Goal: Information Seeking & Learning: Learn about a topic

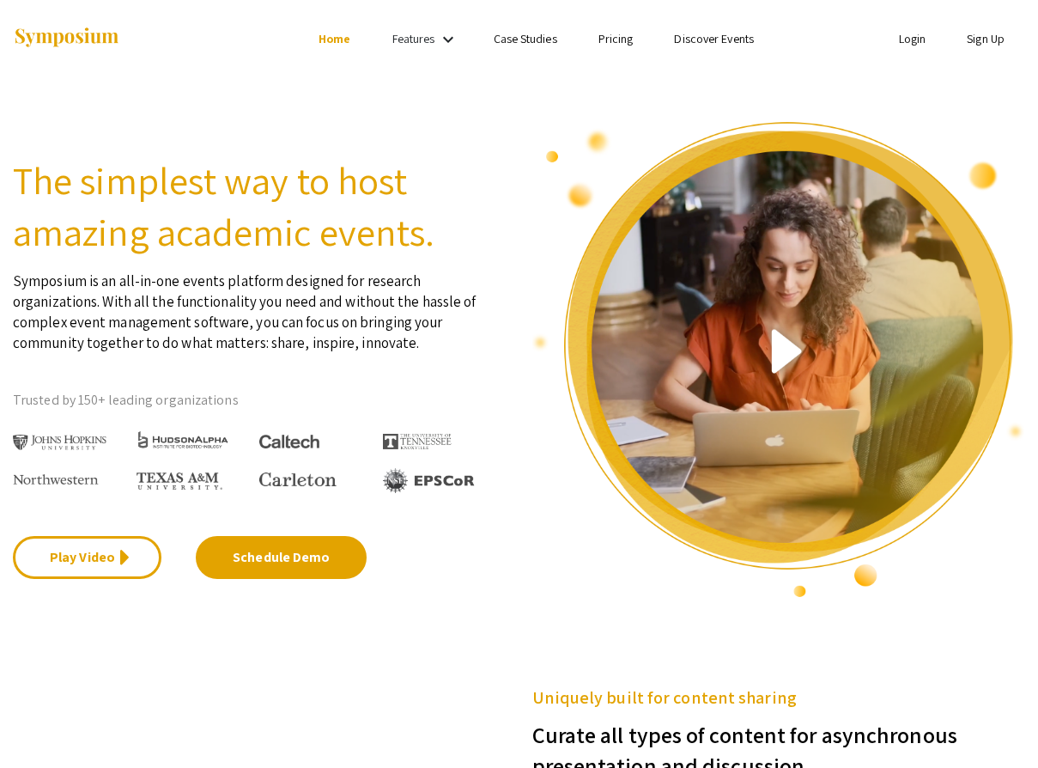
click at [432, 33] on link "Features" at bounding box center [413, 38] width 43 height 15
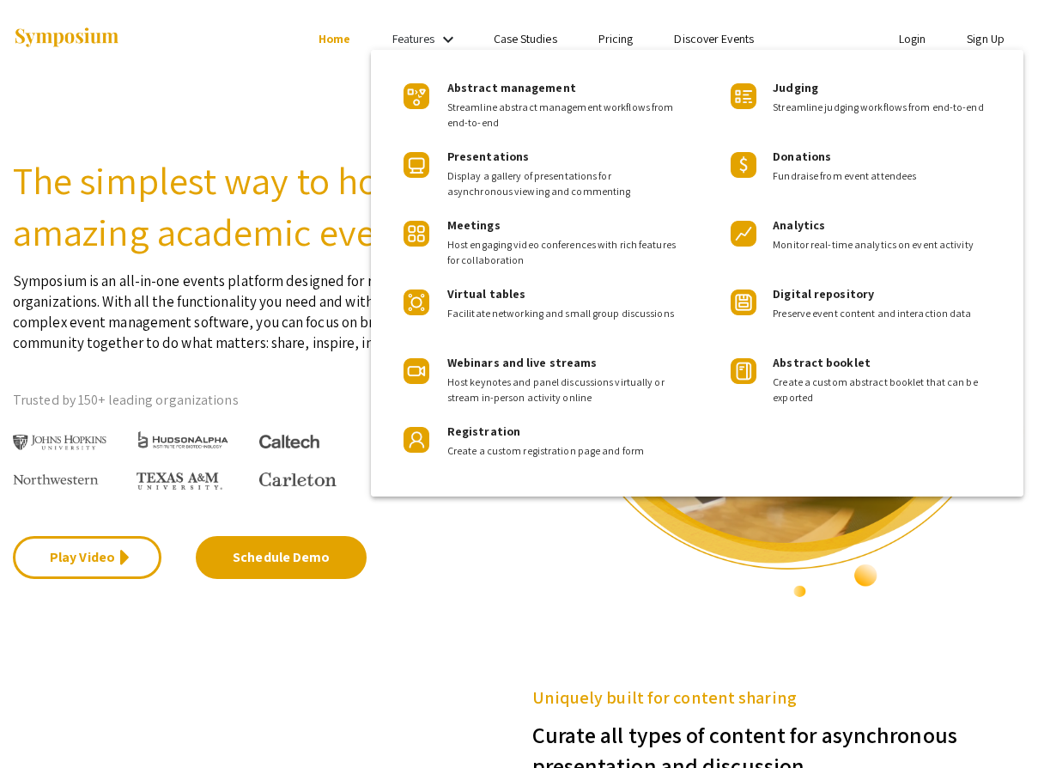
click at [536, 43] on div at bounding box center [519, 384] width 1038 height 768
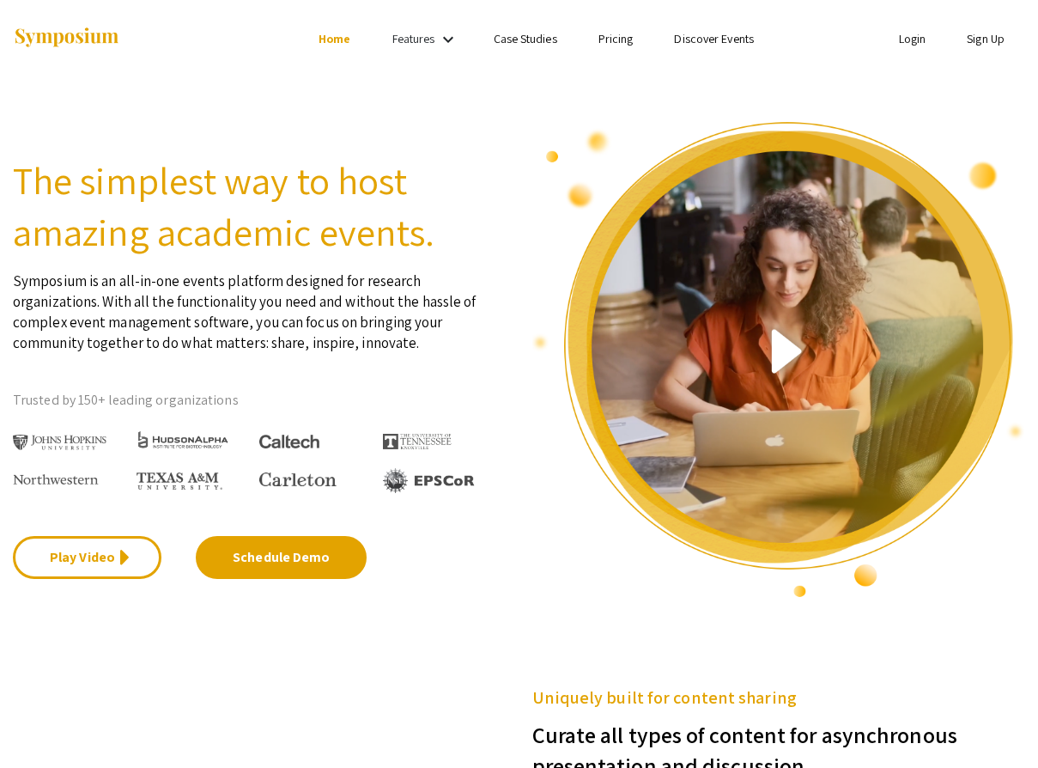
click at [623, 44] on link "Pricing" at bounding box center [616, 38] width 35 height 15
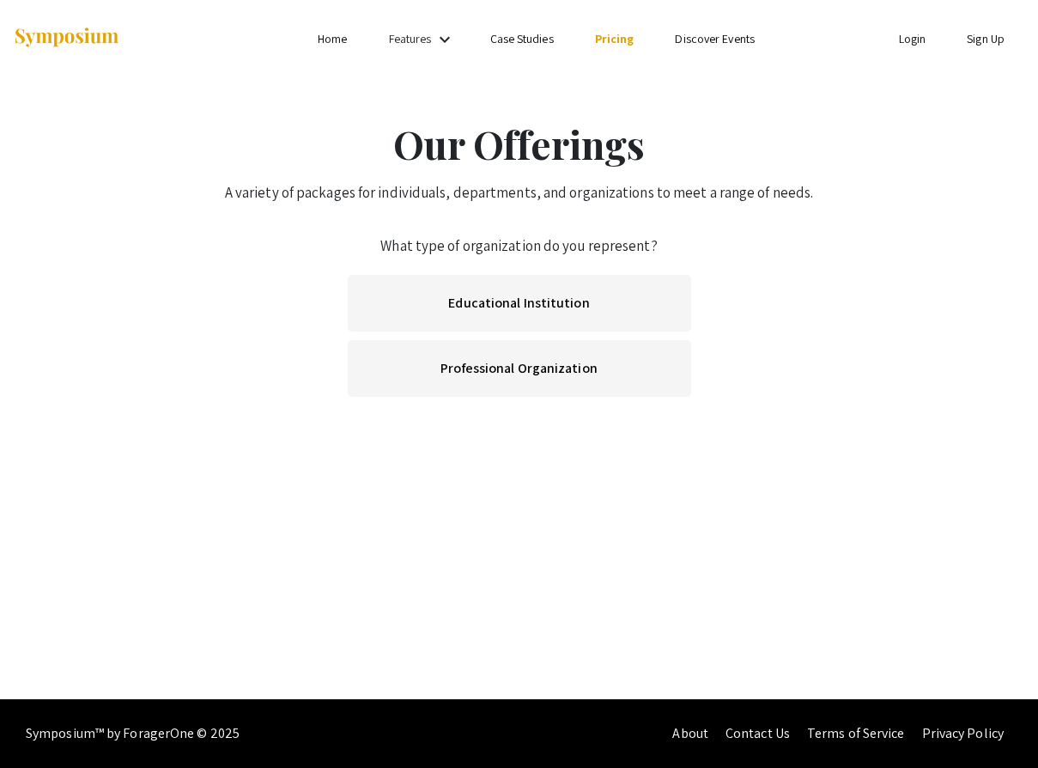
click at [630, 39] on link "Pricing" at bounding box center [614, 38] width 39 height 15
click at [726, 32] on link "Discover Events" at bounding box center [715, 38] width 80 height 15
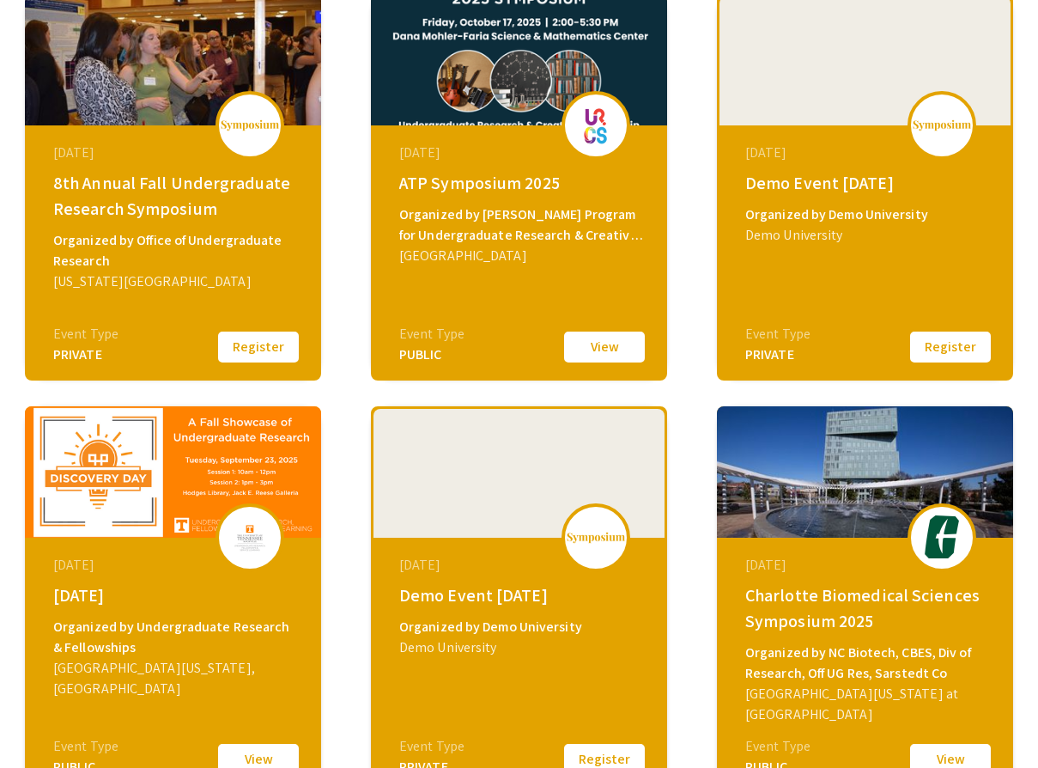
scroll to position [215, 0]
